Goal: Find specific page/section: Find specific page/section

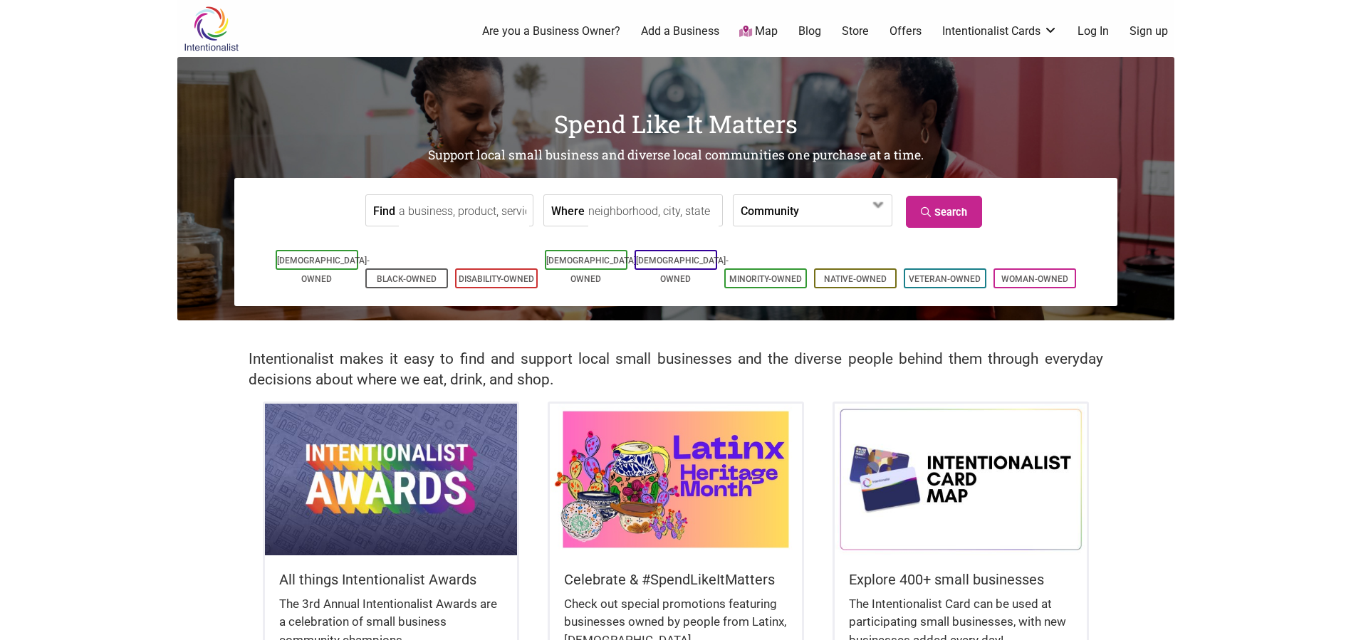
click at [691, 211] on input "Where" at bounding box center [653, 211] width 130 height 32
type input "seattle"
click at [923, 214] on icon at bounding box center [928, 212] width 14 height 10
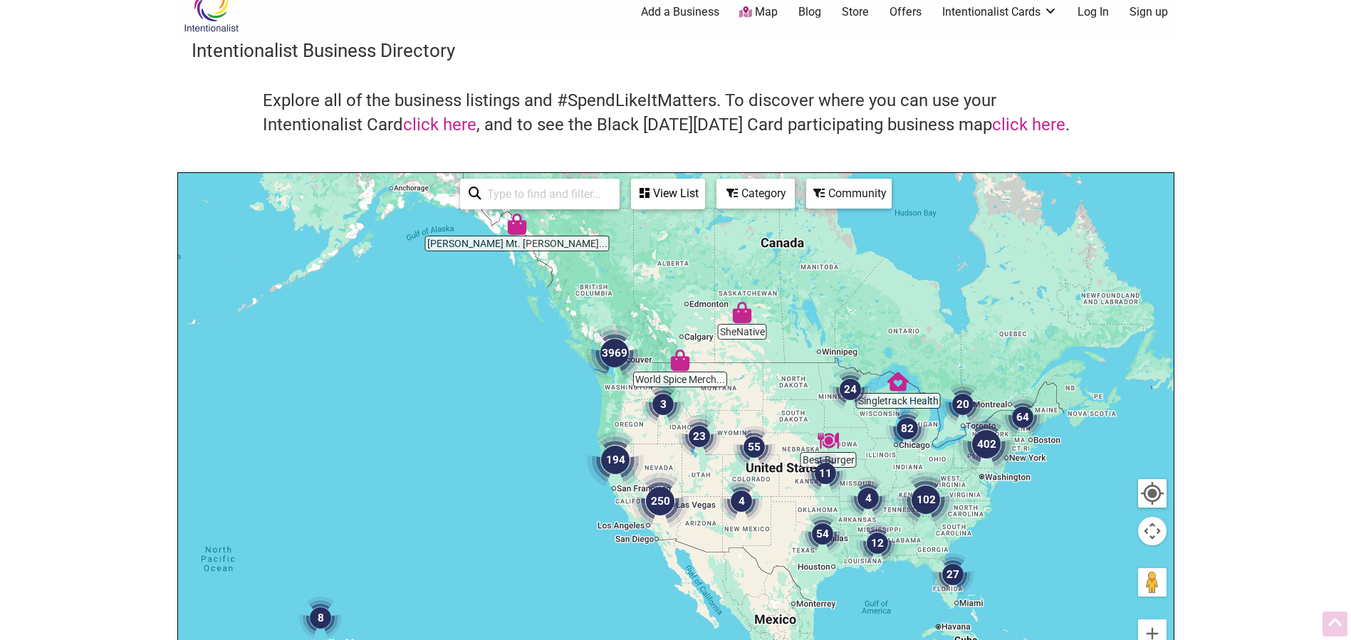
scroll to position [19, 0]
click at [616, 360] on img "3969" at bounding box center [614, 354] width 68 height 68
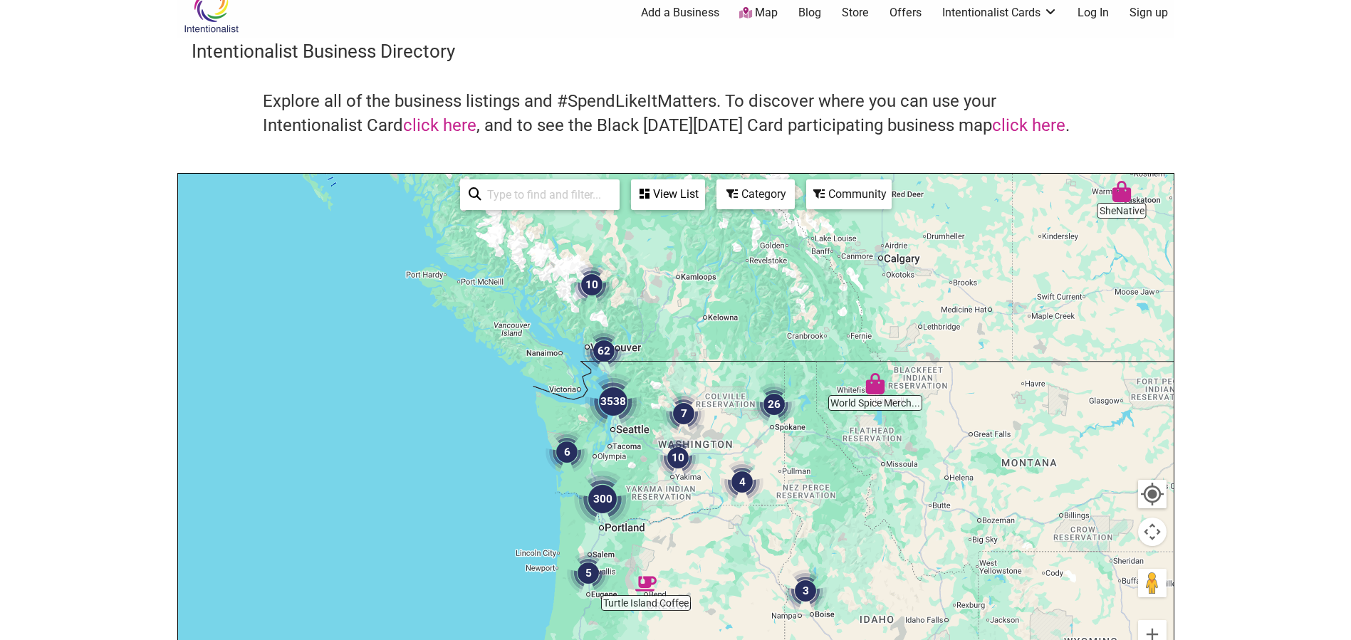
click at [612, 399] on img "3538" at bounding box center [613, 401] width 68 height 68
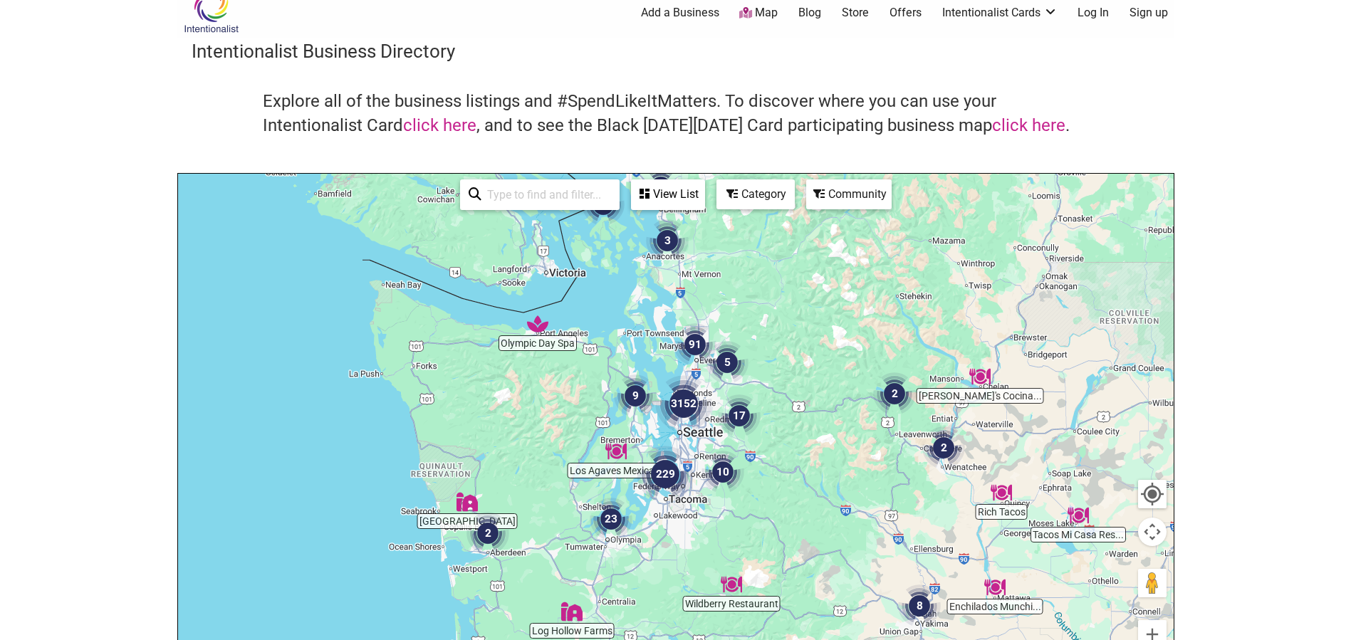
click at [681, 399] on img "3152" at bounding box center [683, 403] width 68 height 68
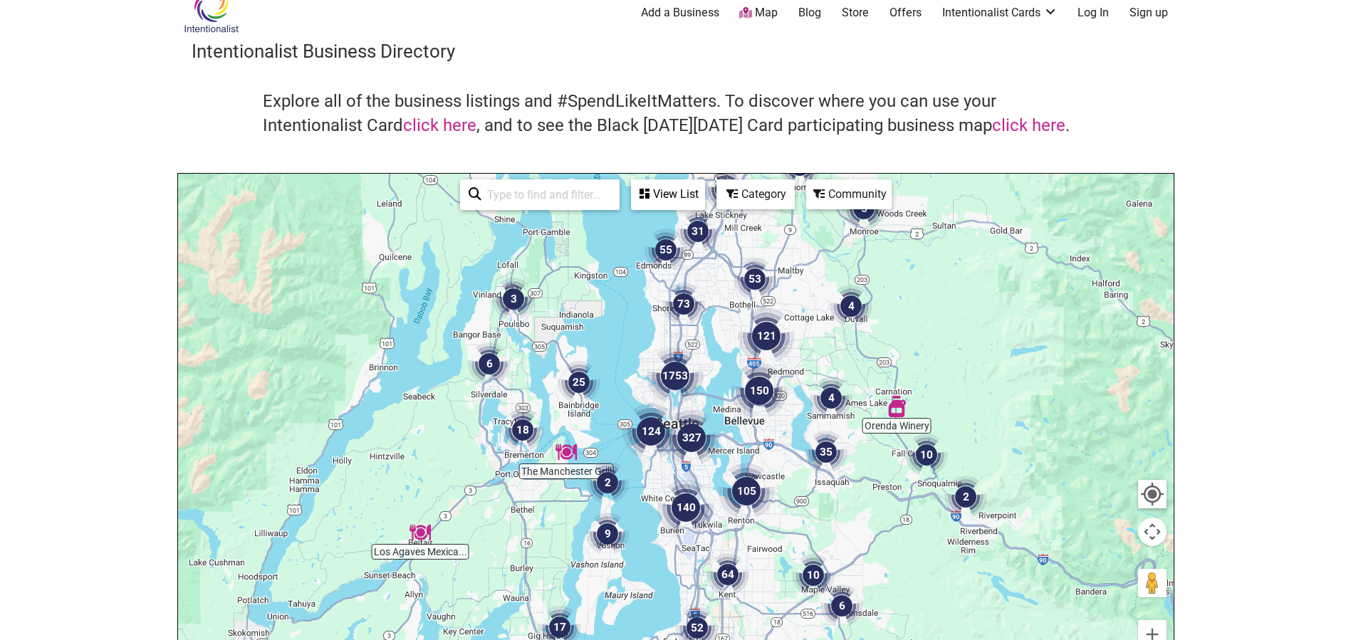
click at [763, 336] on img "121" at bounding box center [766, 336] width 68 height 68
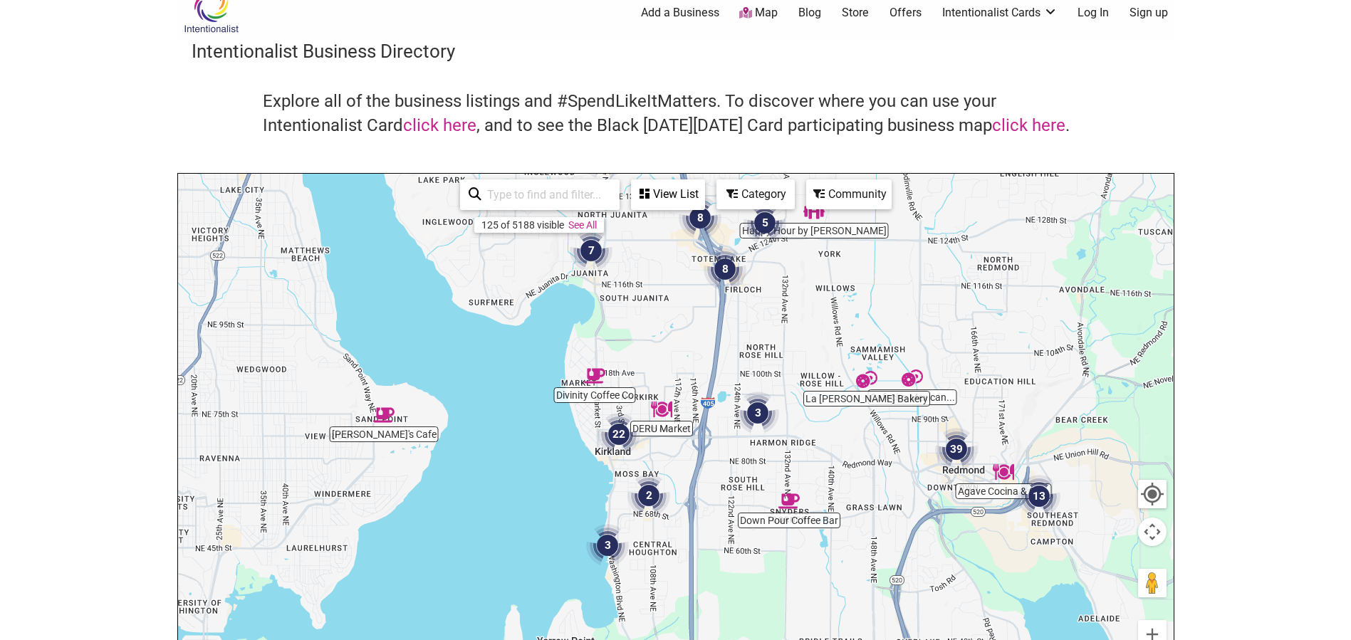
drag, startPoint x: 658, startPoint y: 461, endPoint x: 812, endPoint y: 357, distance: 185.8
click at [812, 357] on div "To navigate, press the arrow keys." at bounding box center [675, 451] width 995 height 554
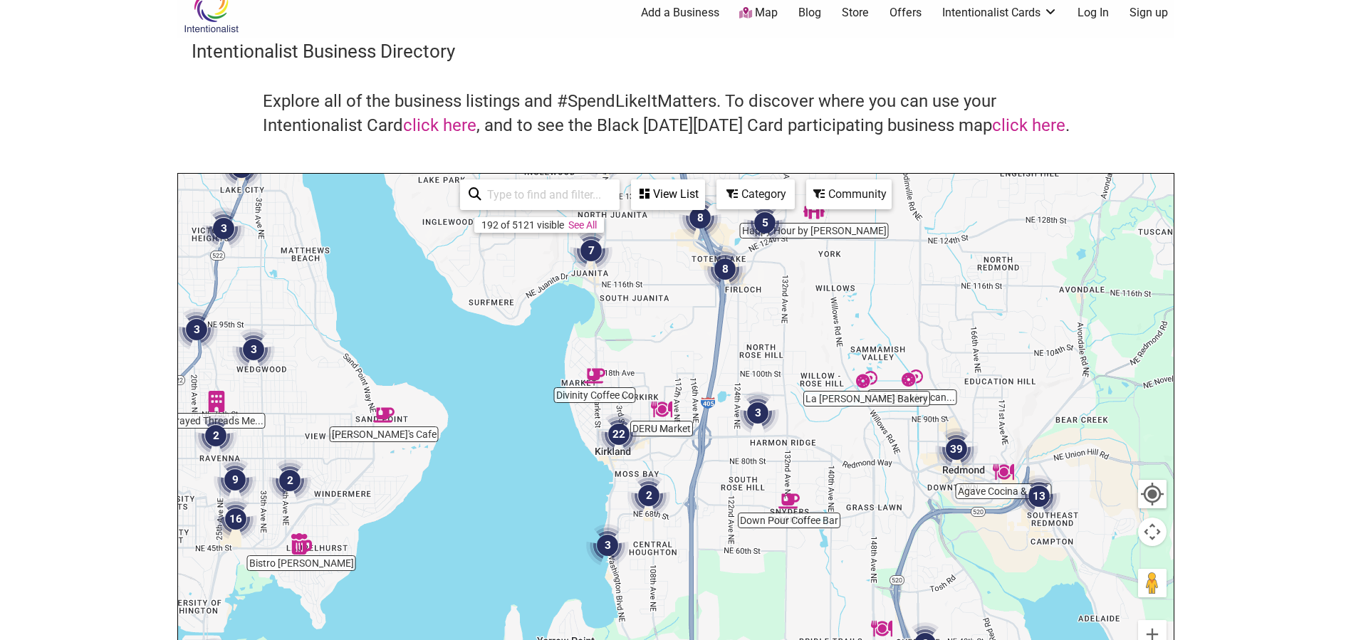
click at [622, 436] on img "22" at bounding box center [619, 434] width 54 height 54
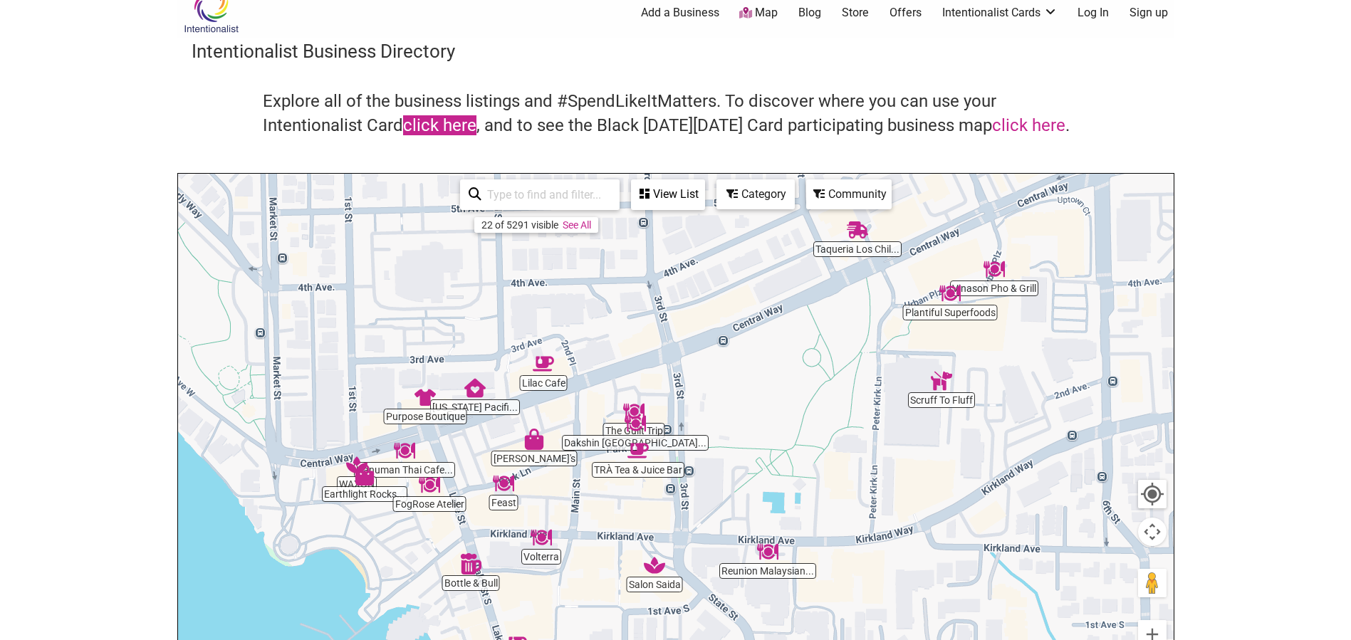
click at [462, 133] on link "click here" at bounding box center [439, 125] width 73 height 20
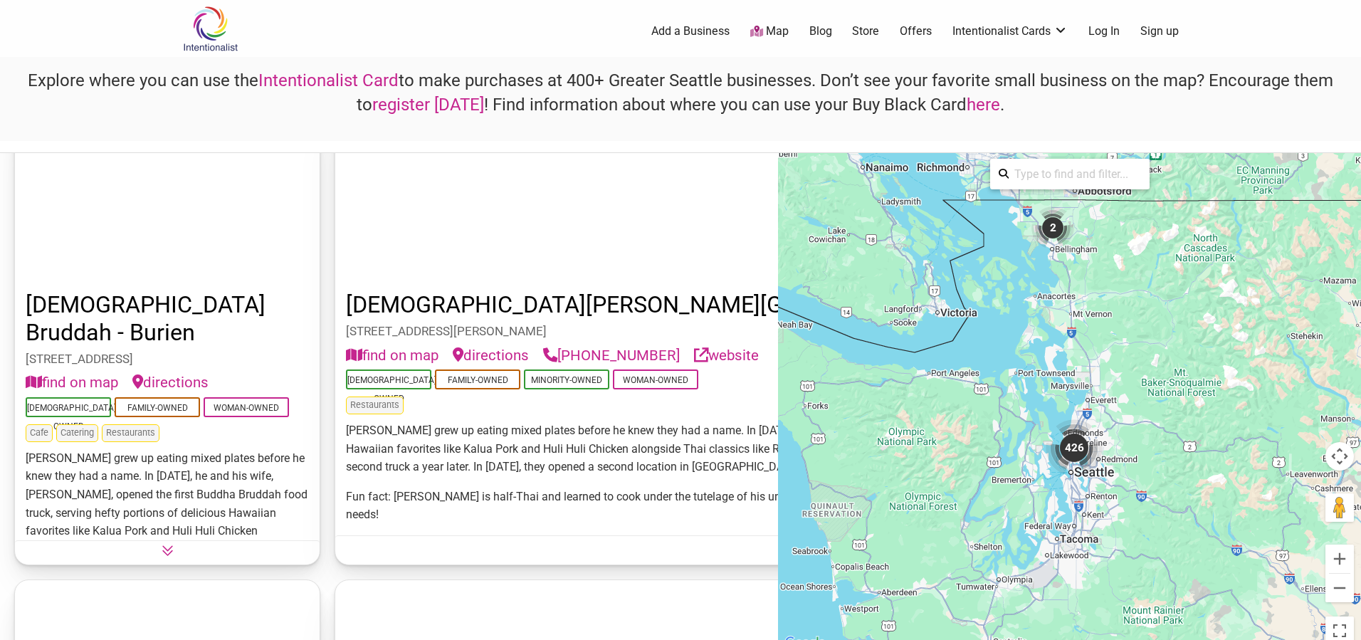
scroll to position [9113, 0]
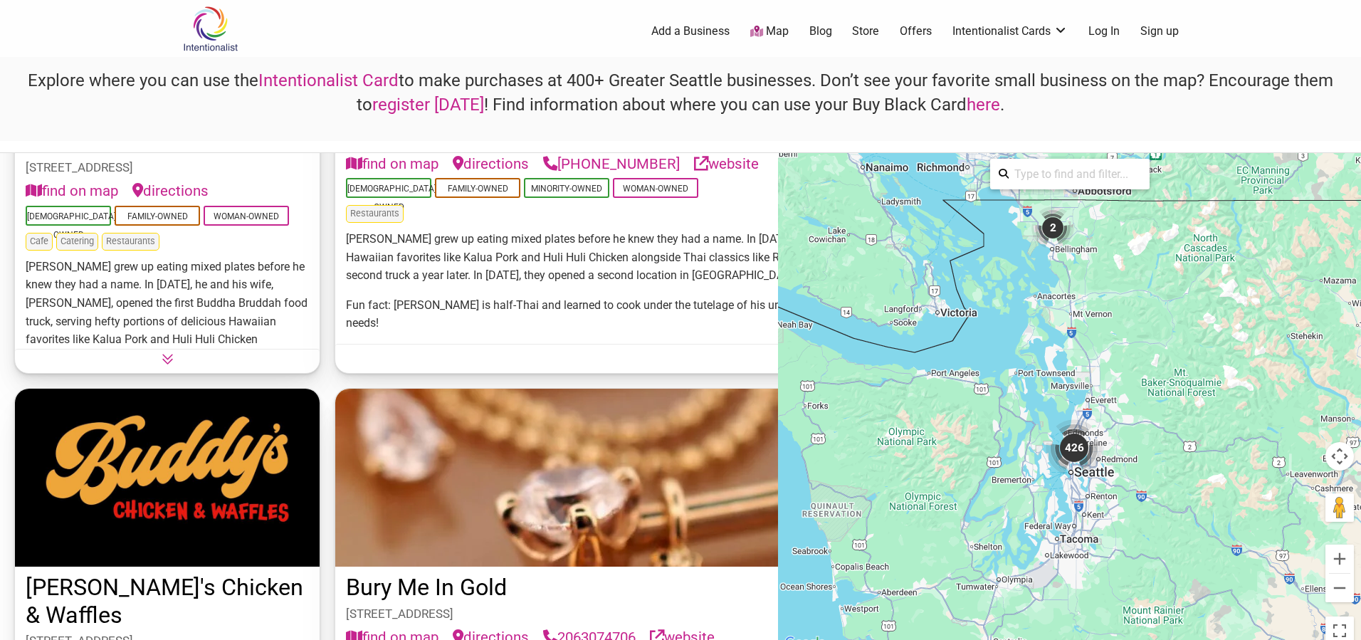
scroll to position [9326, 0]
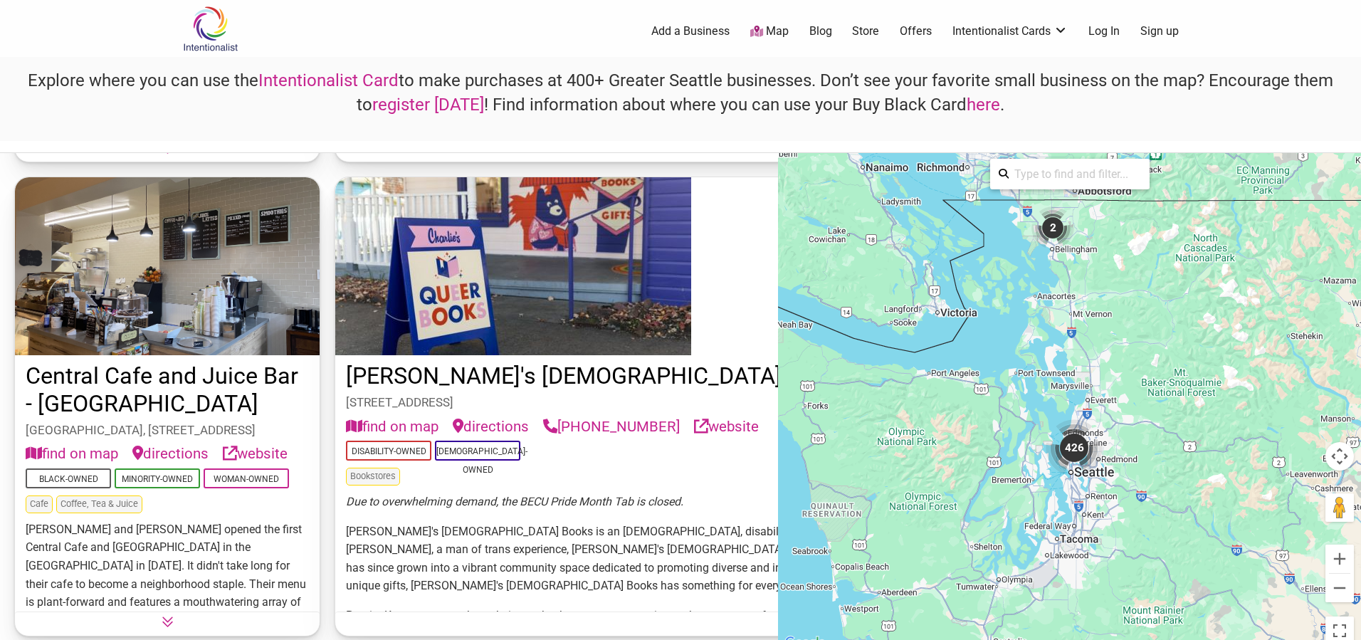
scroll to position [13099, 0]
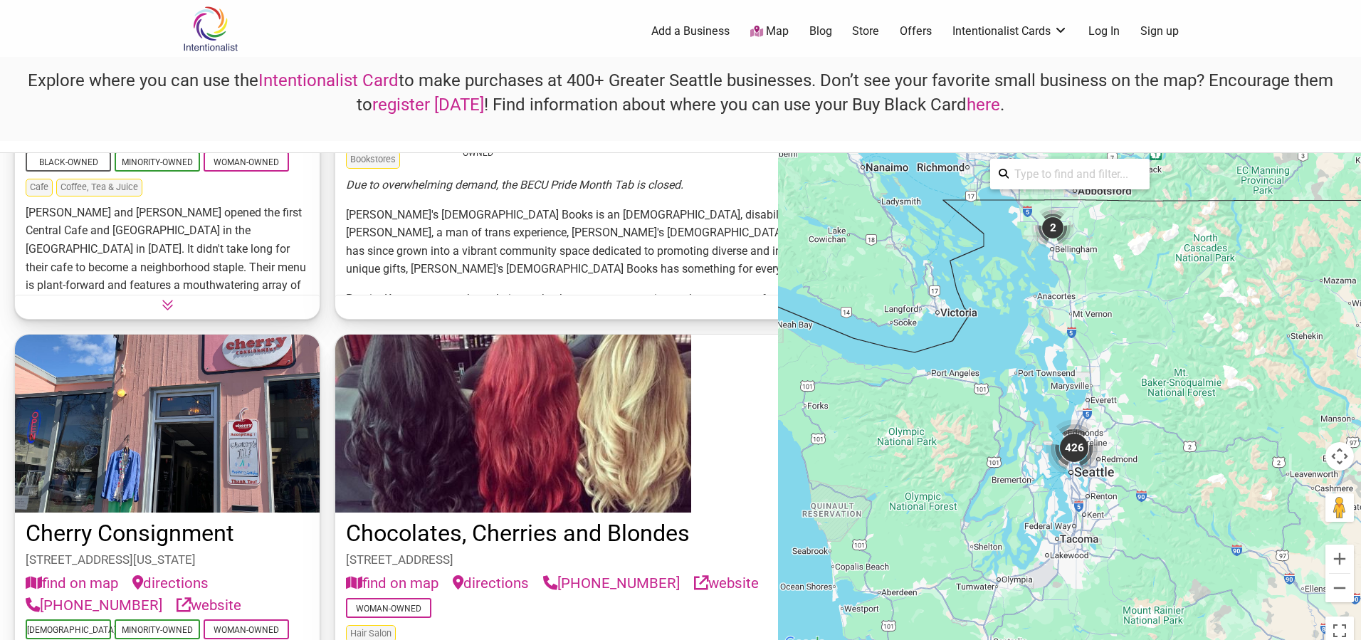
click at [285, 76] on link "Intentionalist Card" at bounding box center [328, 80] width 140 height 20
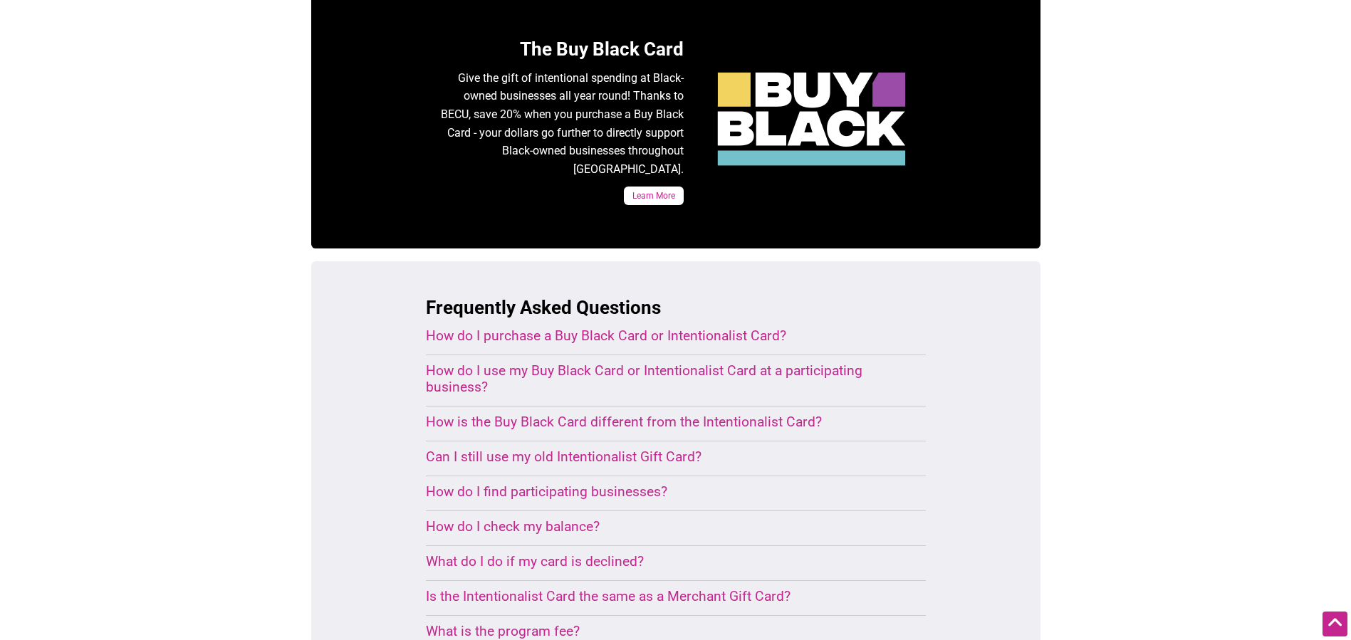
scroll to position [783, 0]
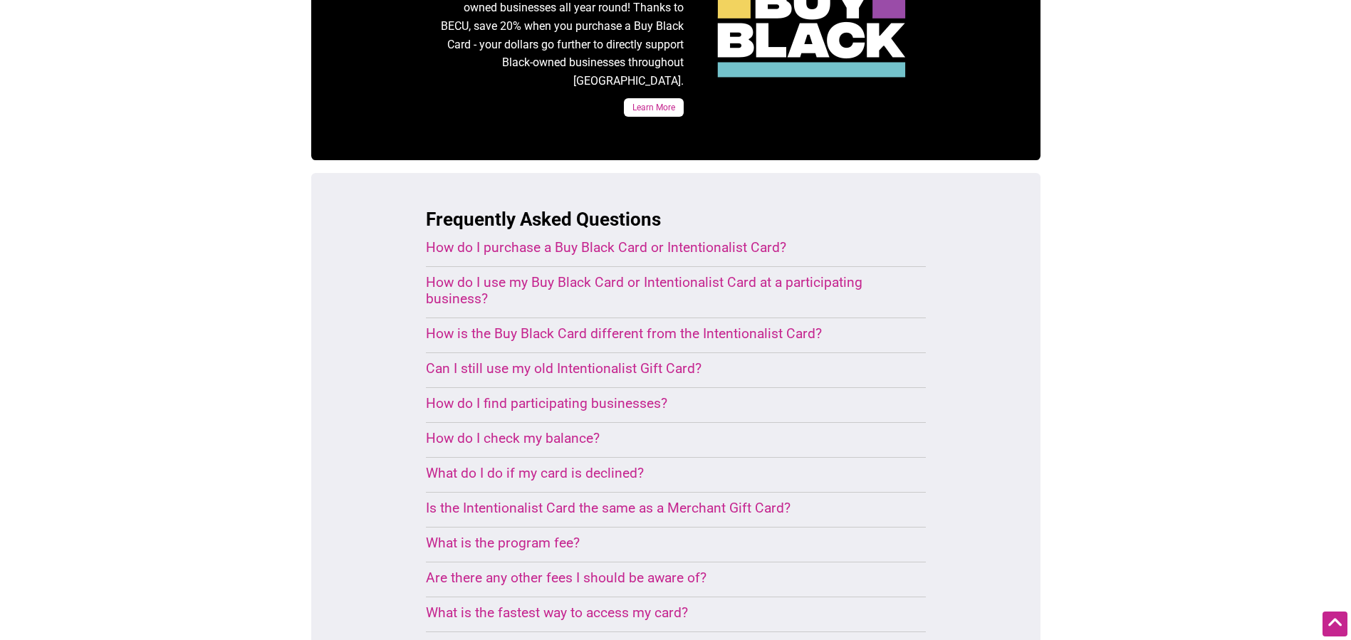
click at [466, 325] on div "How is the Buy Black Card different from the Intentionalist Card?" at bounding box center [659, 333] width 466 height 16
